Goal: Task Accomplishment & Management: Submit feedback/report problem

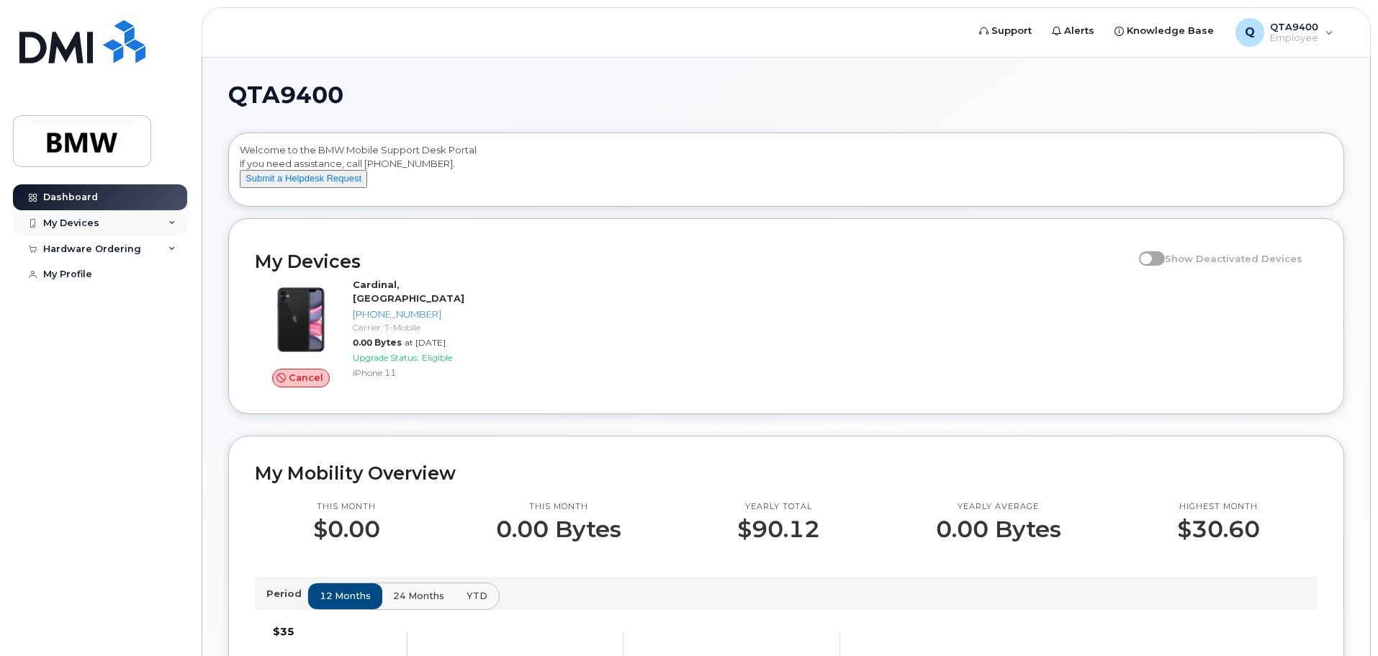
click at [134, 228] on div "My Devices" at bounding box center [100, 223] width 174 height 26
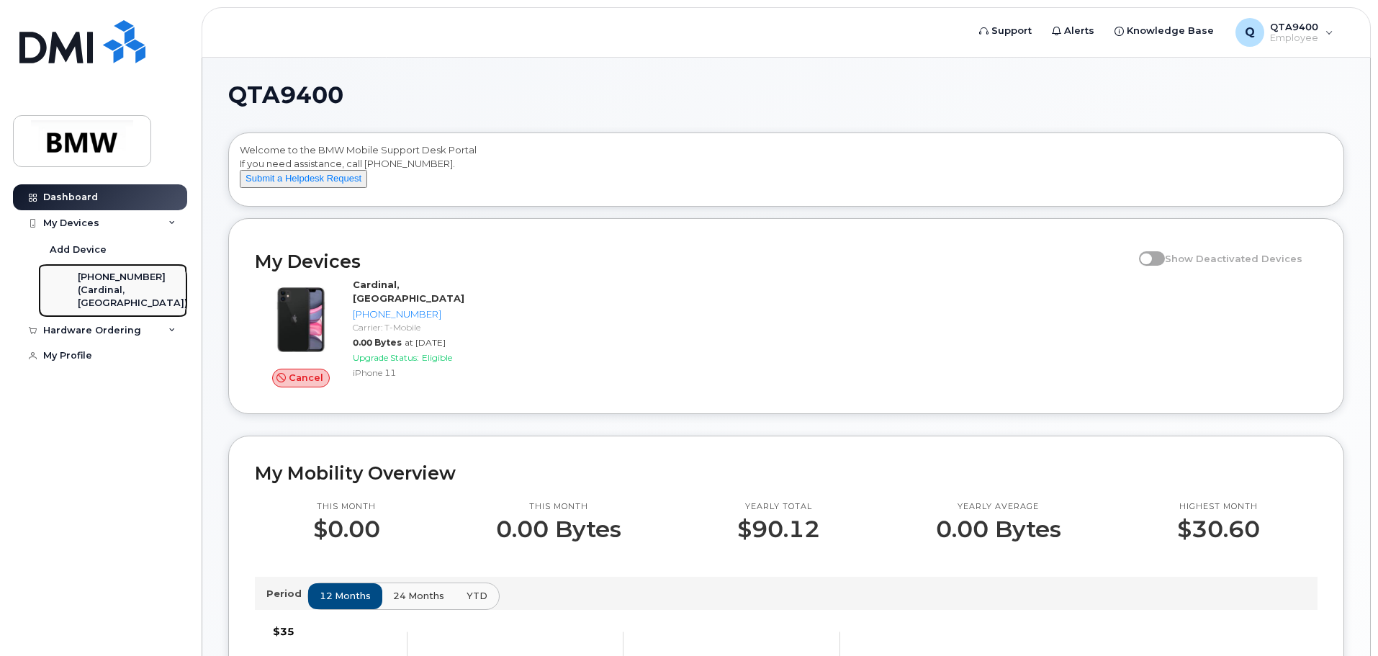
click at [141, 287] on div "(Cardinal, [GEOGRAPHIC_DATA])" at bounding box center [133, 297] width 110 height 27
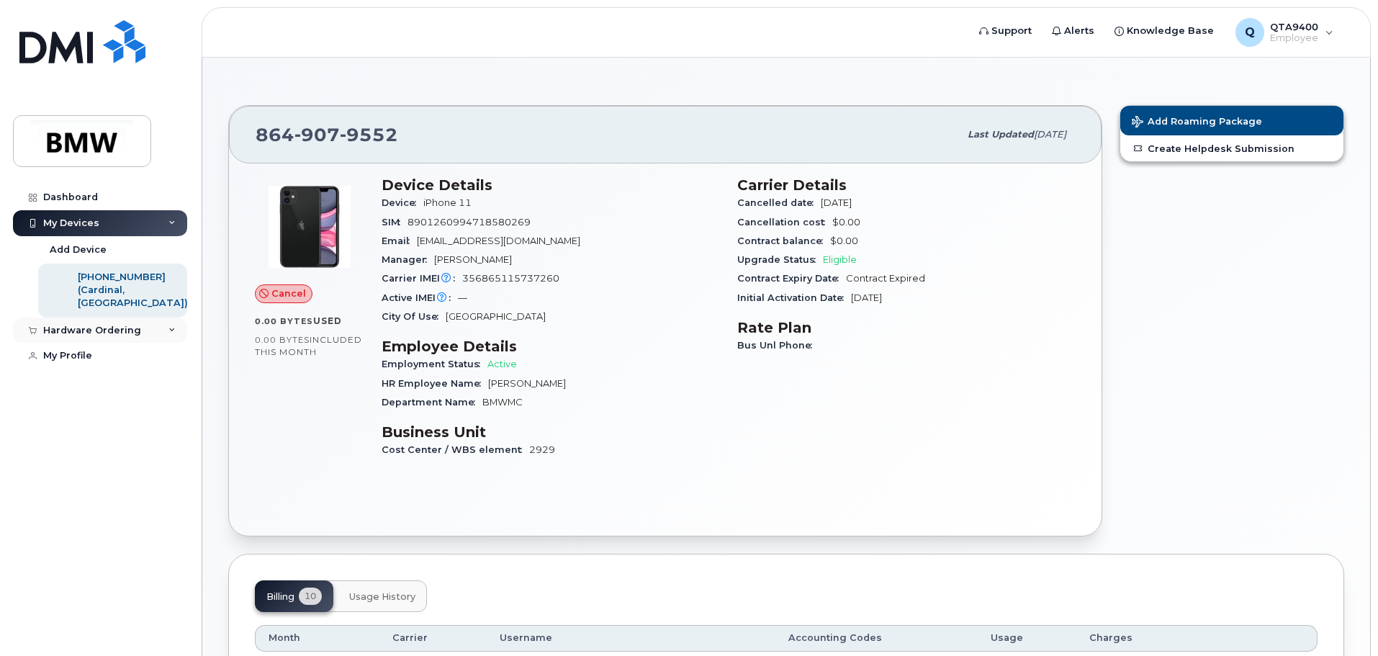
click at [117, 336] on div "Hardware Ordering" at bounding box center [92, 331] width 98 height 12
click at [1295, 32] on span "QTA9400" at bounding box center [1294, 27] width 48 height 12
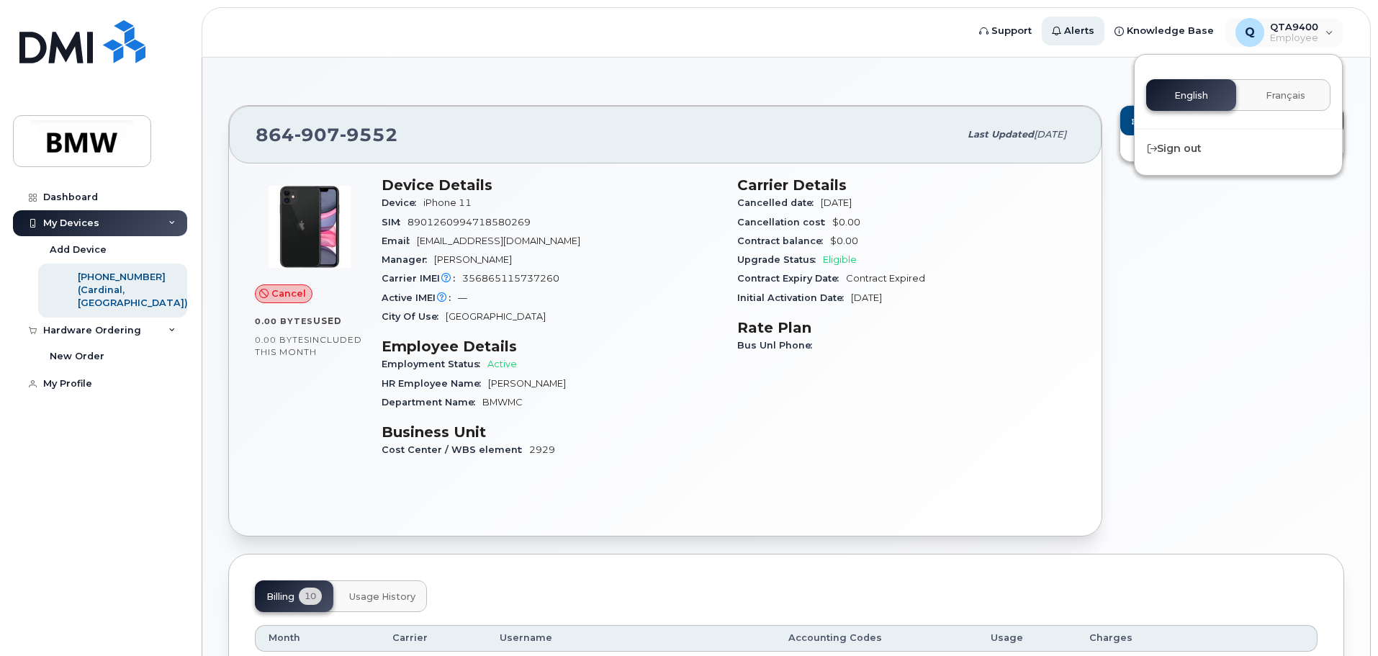
click at [1087, 45] on div "Support Alerts Knowledge Base Q QTA9400 Employee English Français Sign out" at bounding box center [1157, 33] width 376 height 32
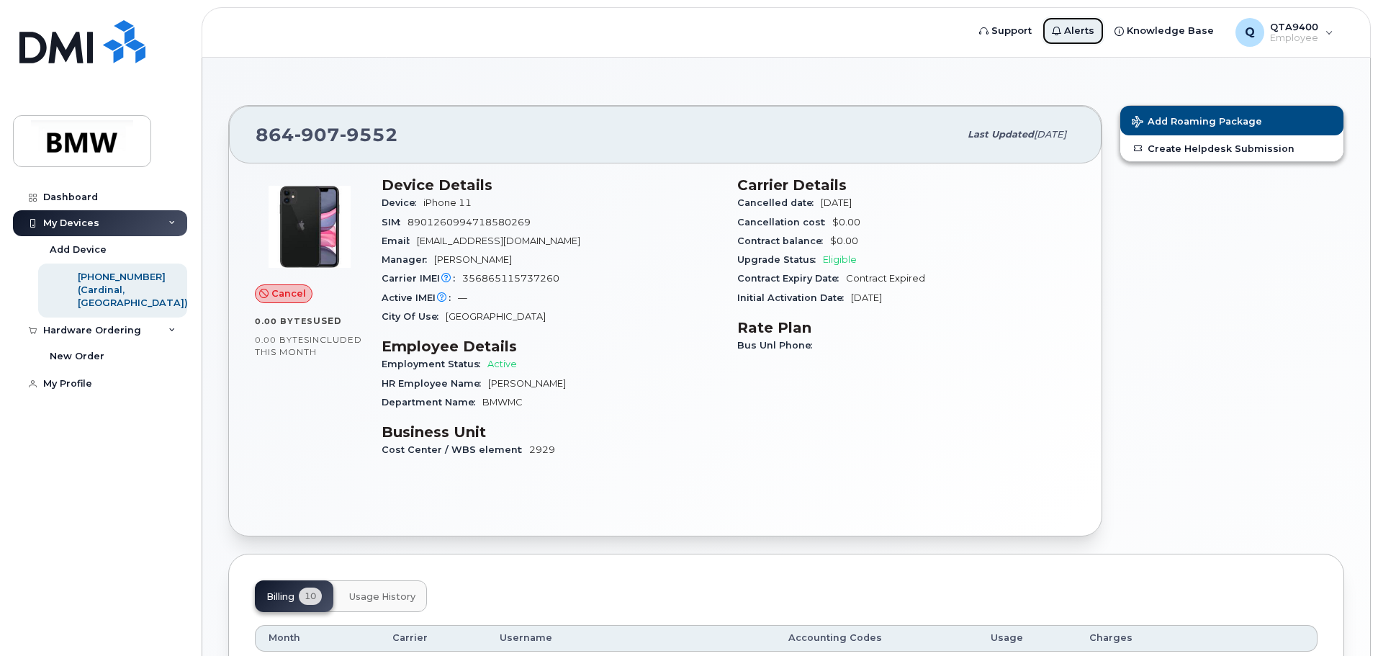
click at [1092, 23] on link "Alerts" at bounding box center [1073, 31] width 63 height 29
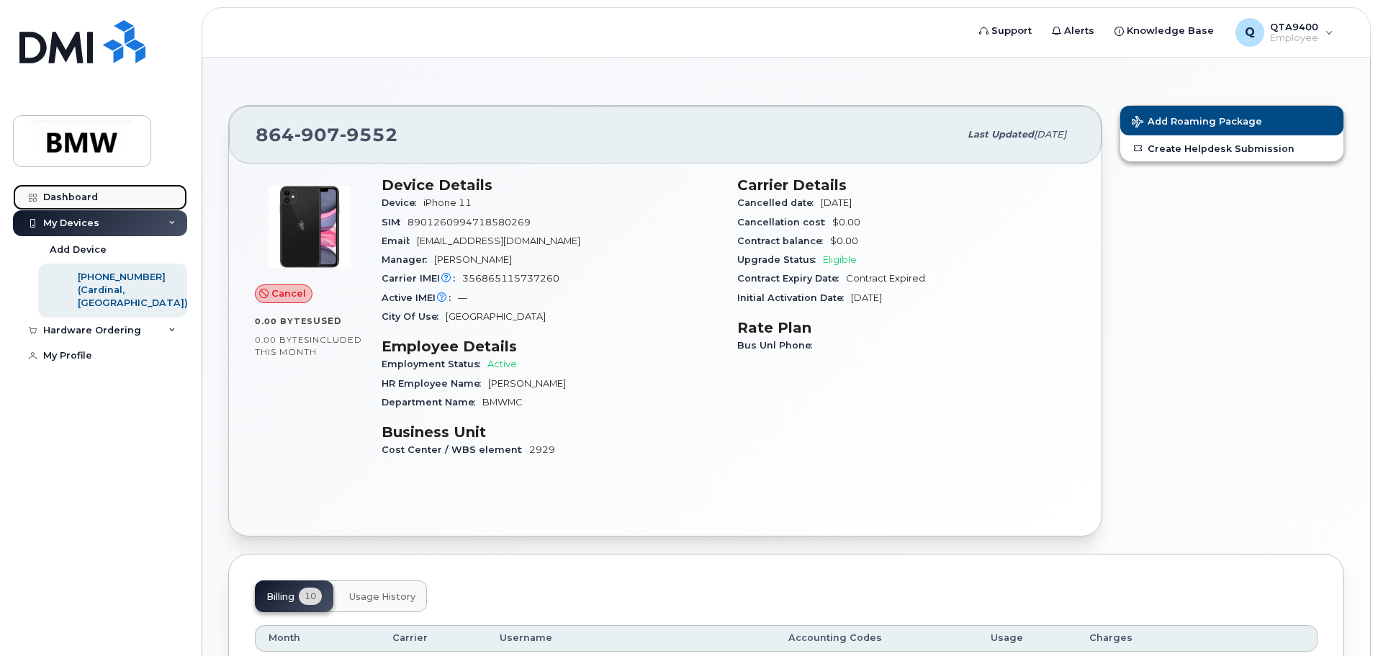
click at [89, 197] on div "Dashboard" at bounding box center [70, 198] width 55 height 12
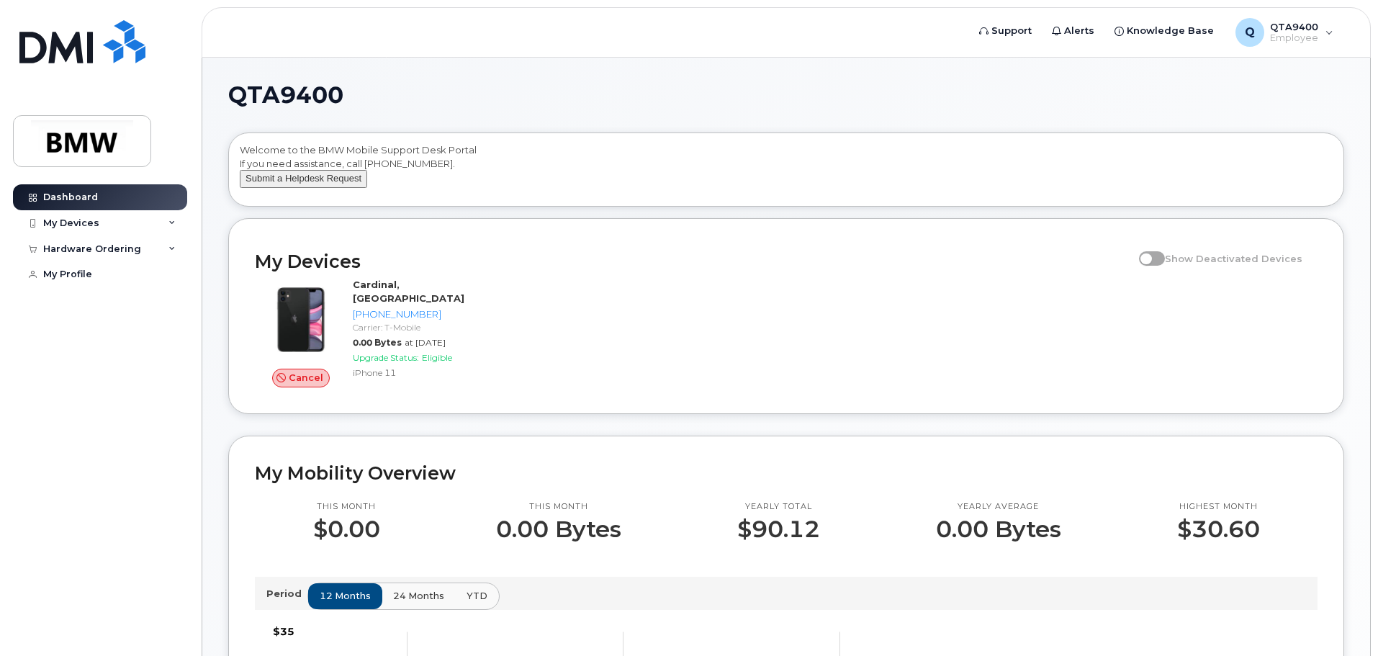
click at [342, 188] on button "Submit a Helpdesk Request" at bounding box center [303, 179] width 127 height 18
